Goal: Find specific page/section: Find specific page/section

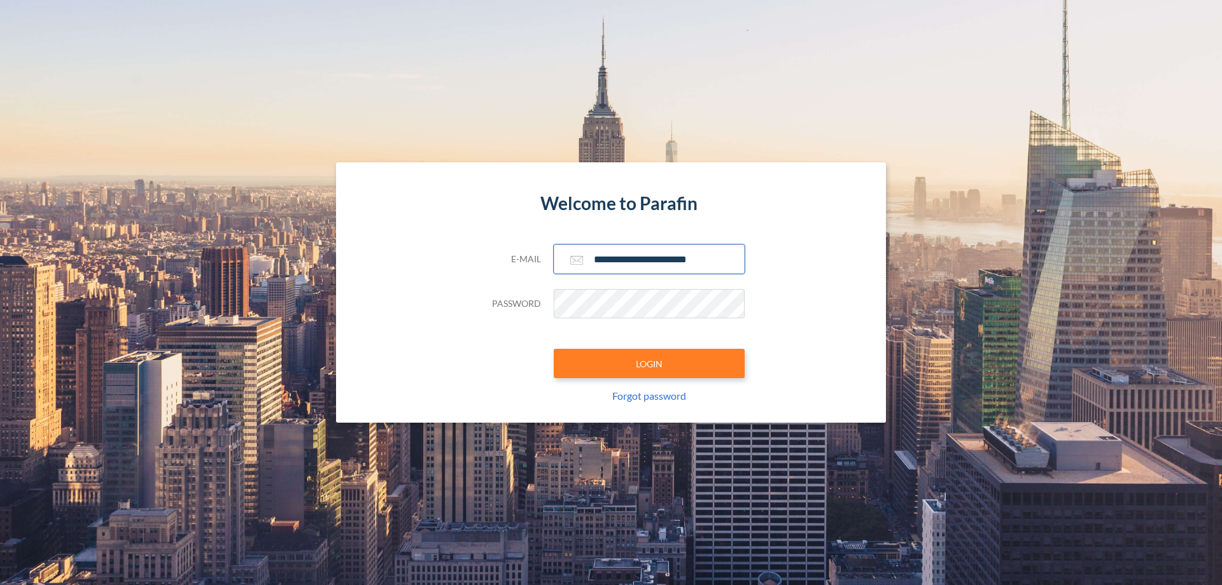
type input "**********"
click at [649, 363] on button "LOGIN" at bounding box center [649, 363] width 191 height 29
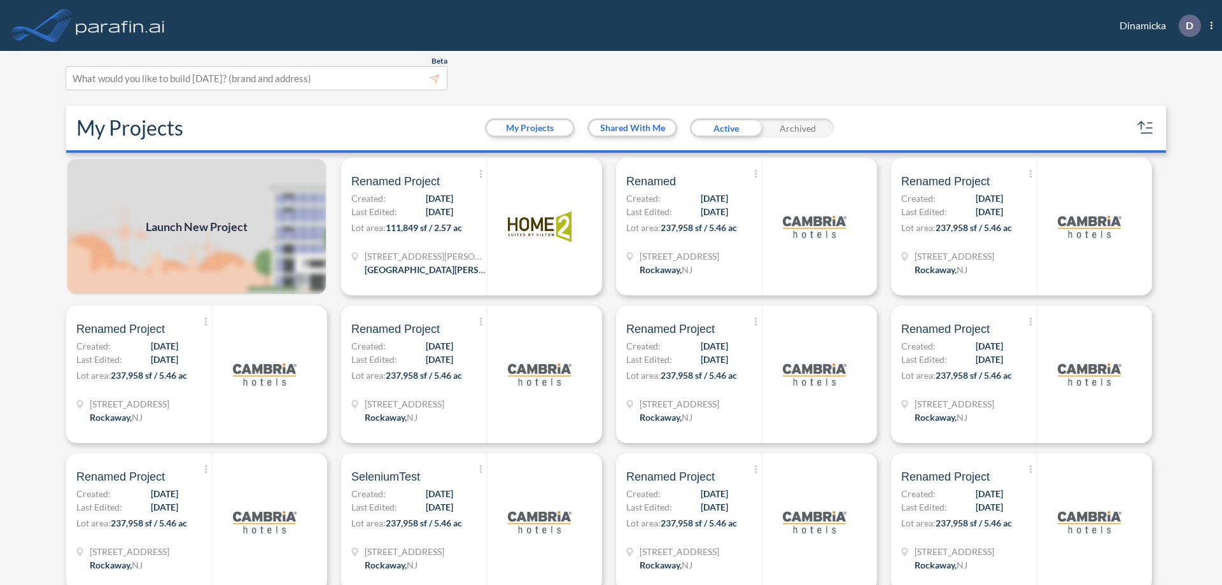
scroll to position [3, 0]
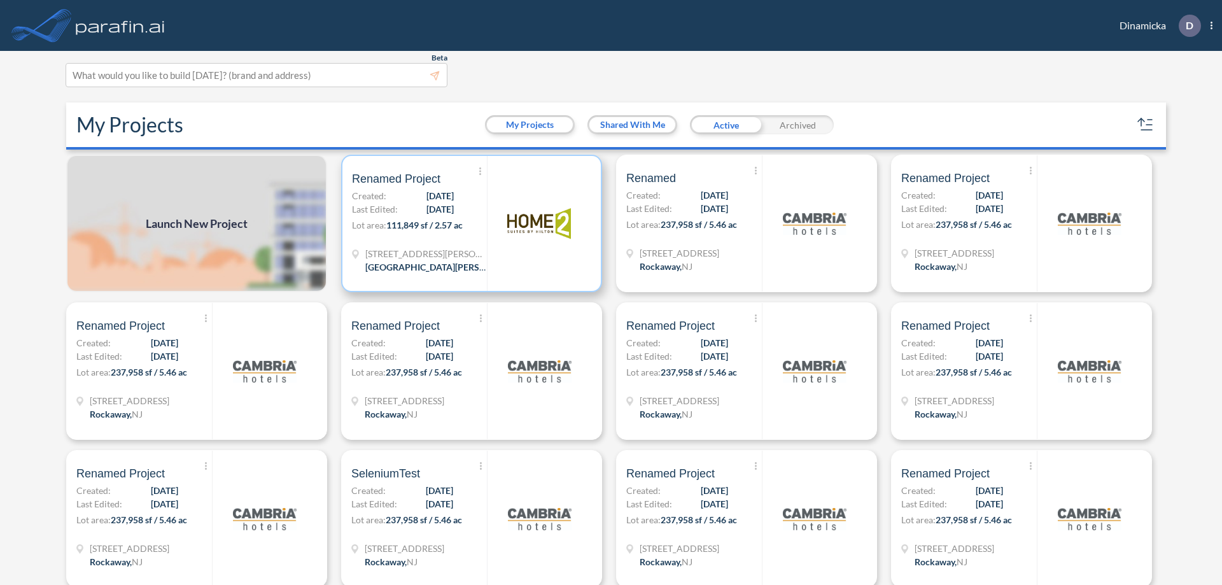
click at [469, 223] on p "Lot area: 111,849 sf / 2.57 ac" at bounding box center [419, 227] width 135 height 18
